Goal: Task Accomplishment & Management: Manage account settings

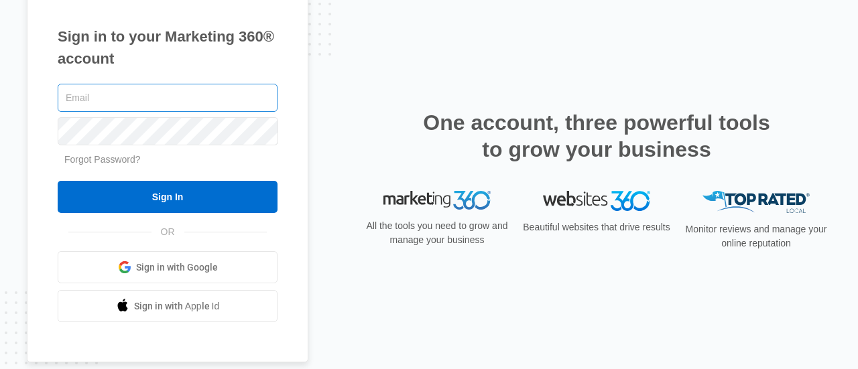
click at [190, 98] on input "text" at bounding box center [168, 98] width 220 height 28
type input "[EMAIL_ADDRESS][DOMAIN_NAME]"
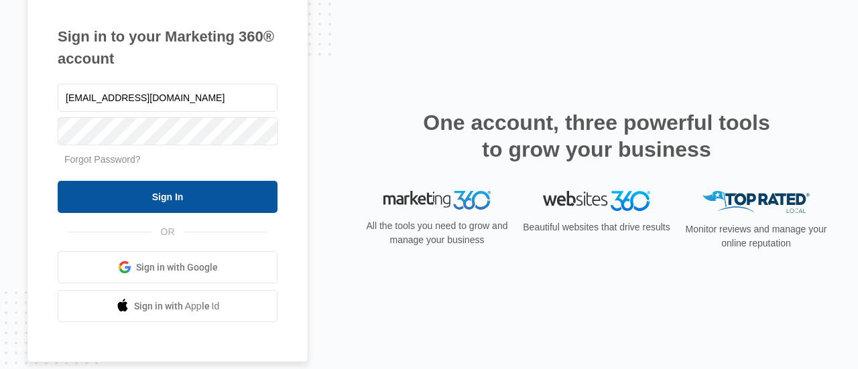
click at [161, 196] on input "Sign In" at bounding box center [168, 197] width 220 height 32
